Goal: Task Accomplishment & Management: Complete application form

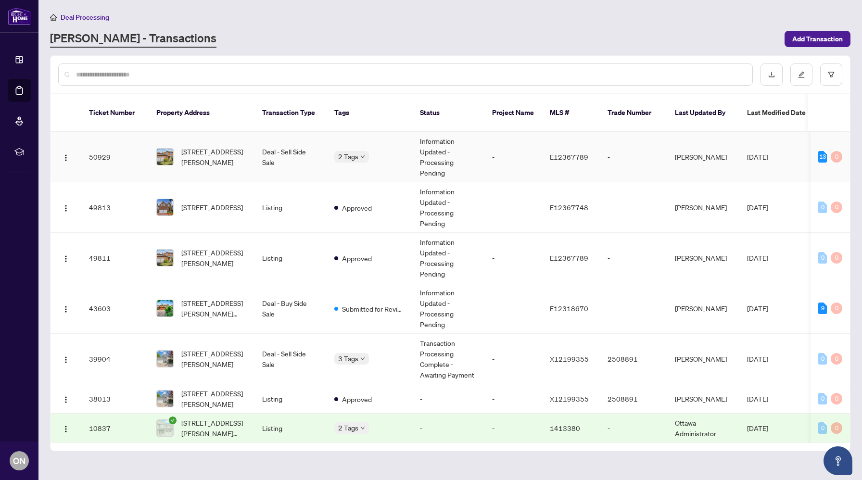
click at [506, 155] on td "-" at bounding box center [514, 157] width 58 height 51
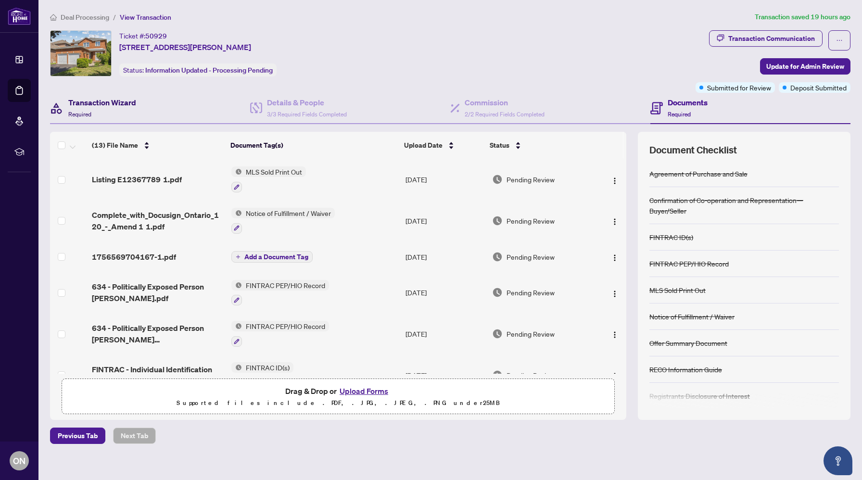
click at [75, 102] on h4 "Transaction Wizard" at bounding box center [102, 103] width 68 height 12
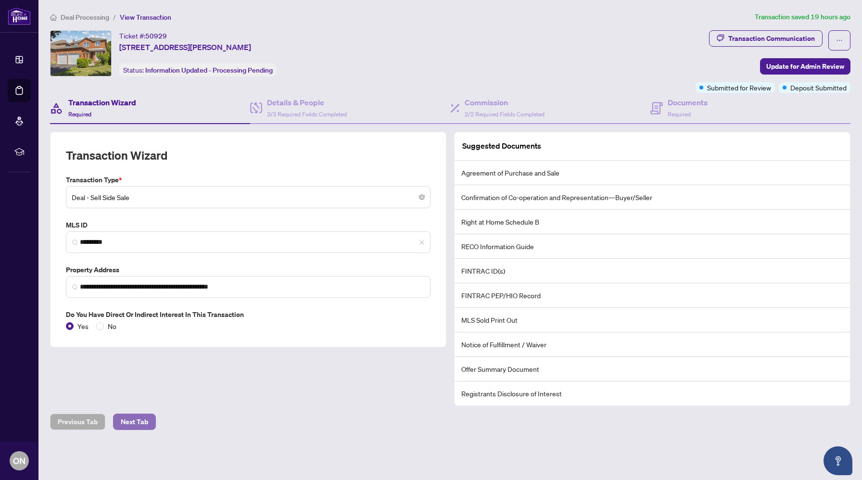
click at [134, 416] on span "Next Tab" at bounding box center [134, 421] width 27 height 15
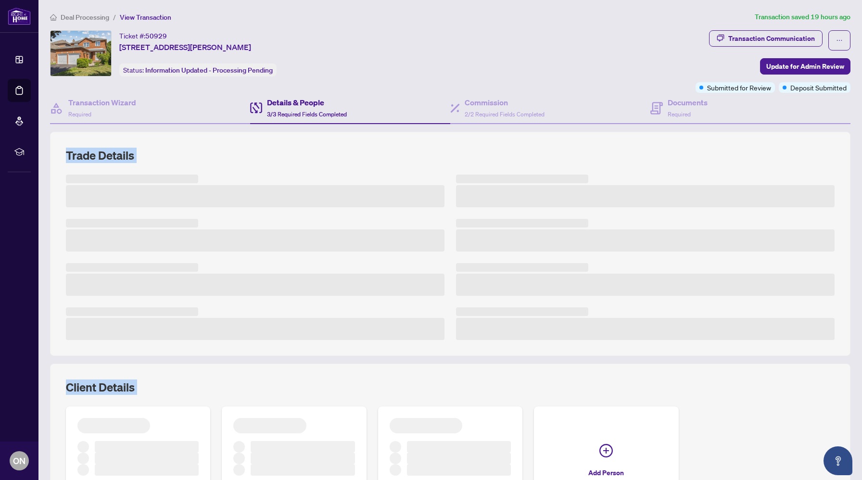
click at [134, 416] on div at bounding box center [138, 462] width 144 height 111
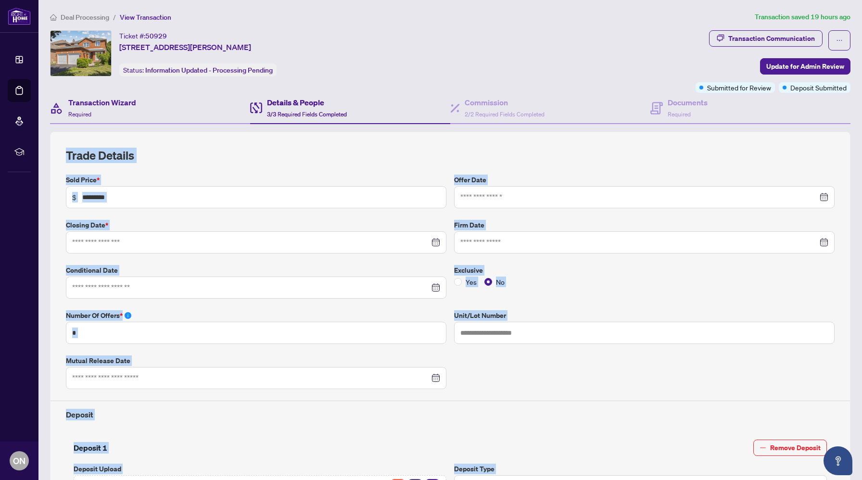
type input "**********"
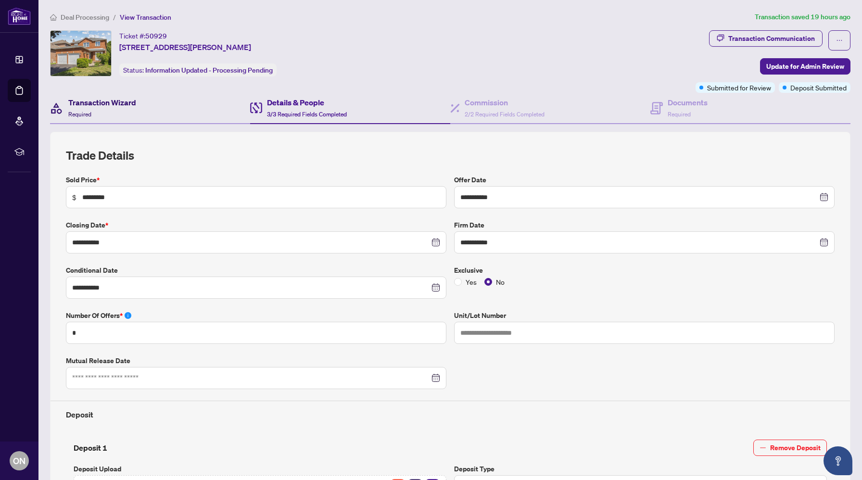
click at [100, 99] on h4 "Transaction Wizard" at bounding box center [102, 103] width 68 height 12
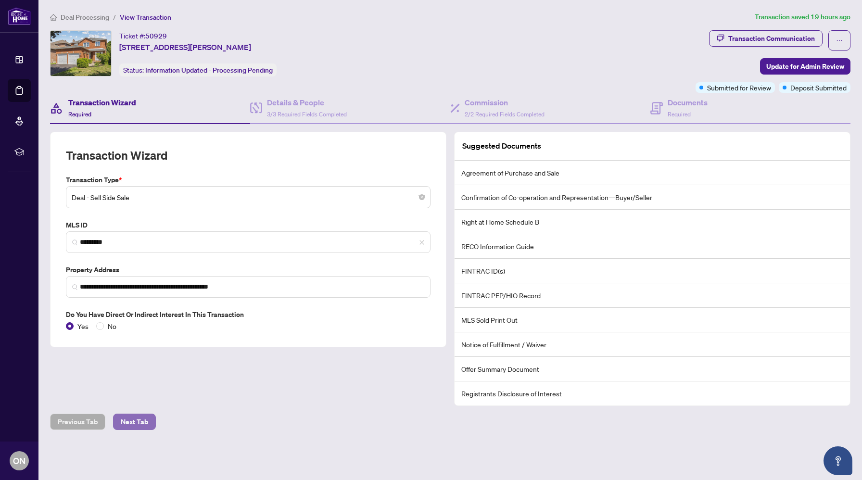
click at [146, 419] on span "Next Tab" at bounding box center [134, 421] width 27 height 15
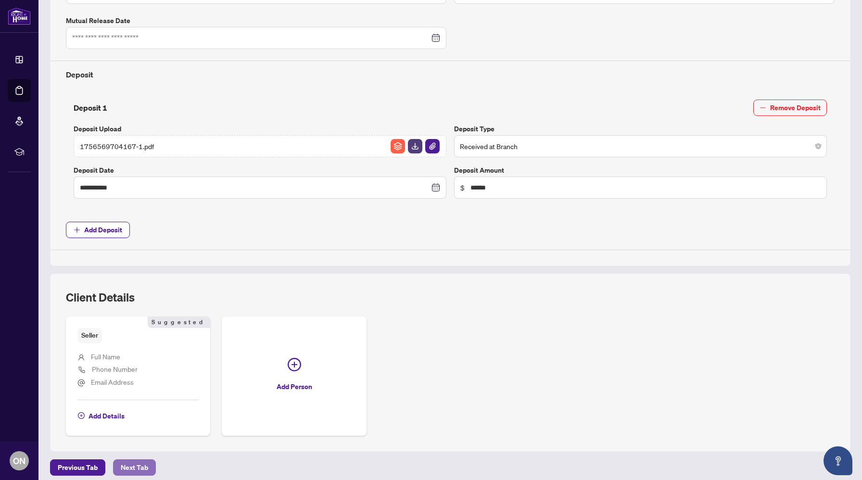
scroll to position [346, 0]
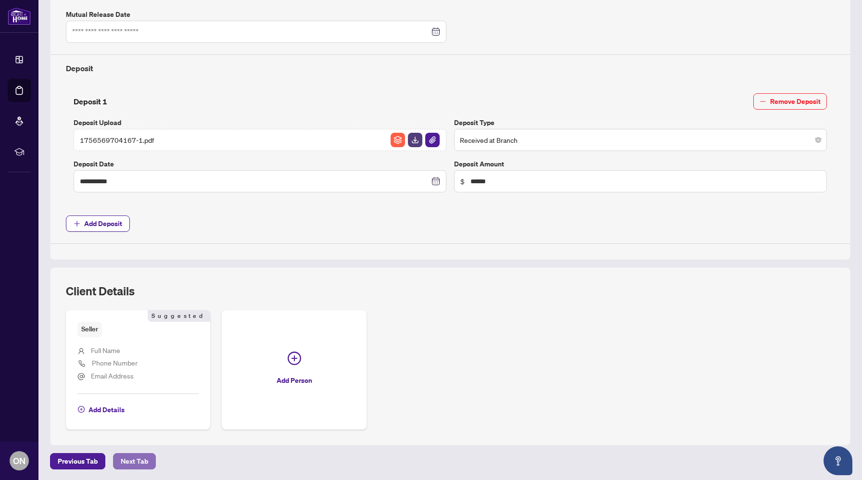
click at [138, 455] on span "Next Tab" at bounding box center [134, 461] width 27 height 15
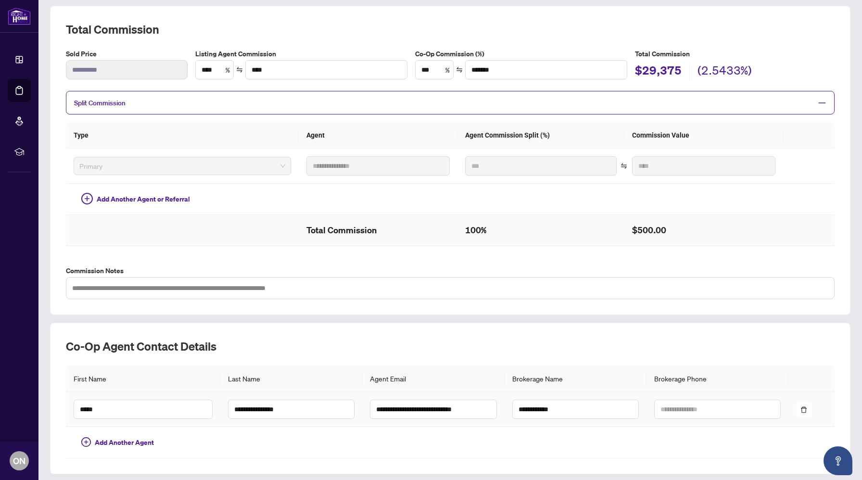
scroll to position [154, 0]
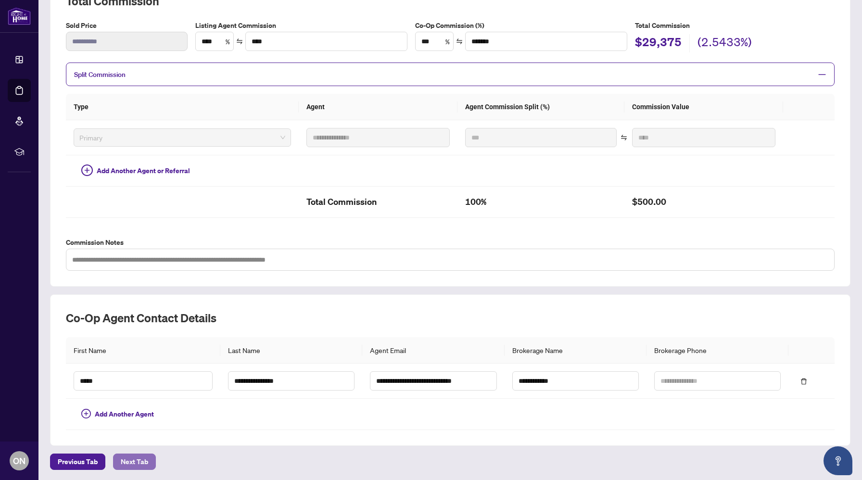
click at [149, 459] on button "Next Tab" at bounding box center [134, 462] width 43 height 16
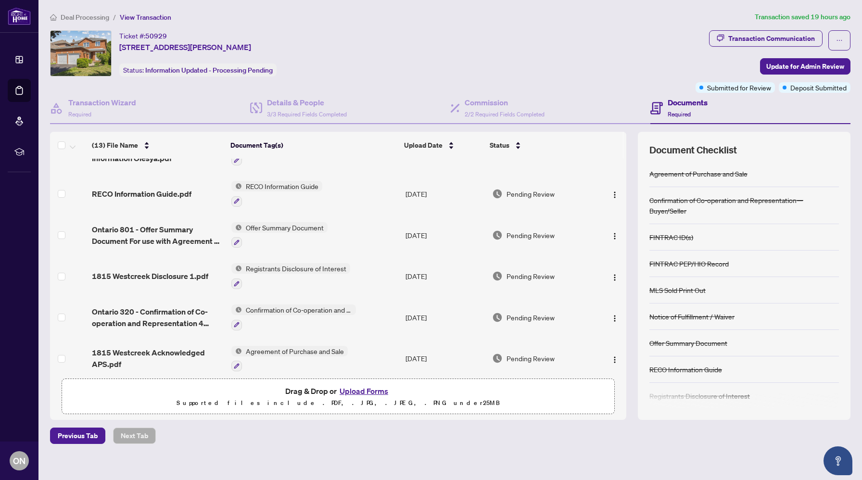
scroll to position [308, 0]
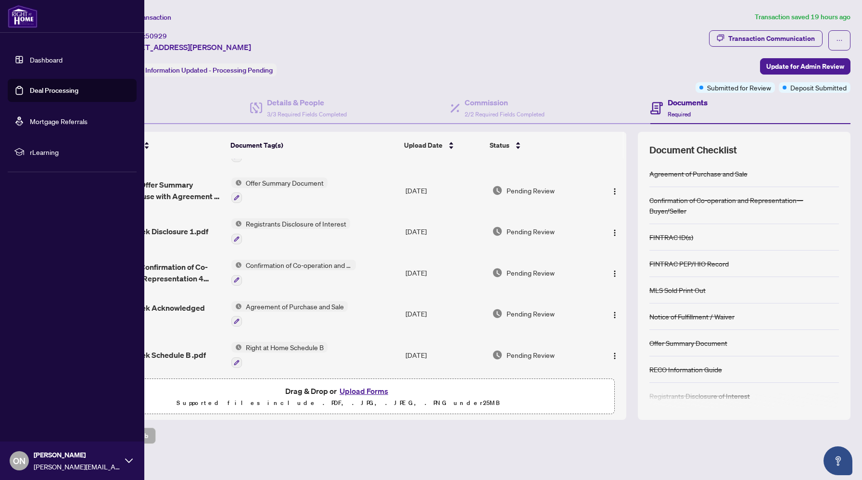
click at [34, 63] on link "Dashboard" at bounding box center [46, 59] width 33 height 9
